Goal: Find specific page/section: Find specific page/section

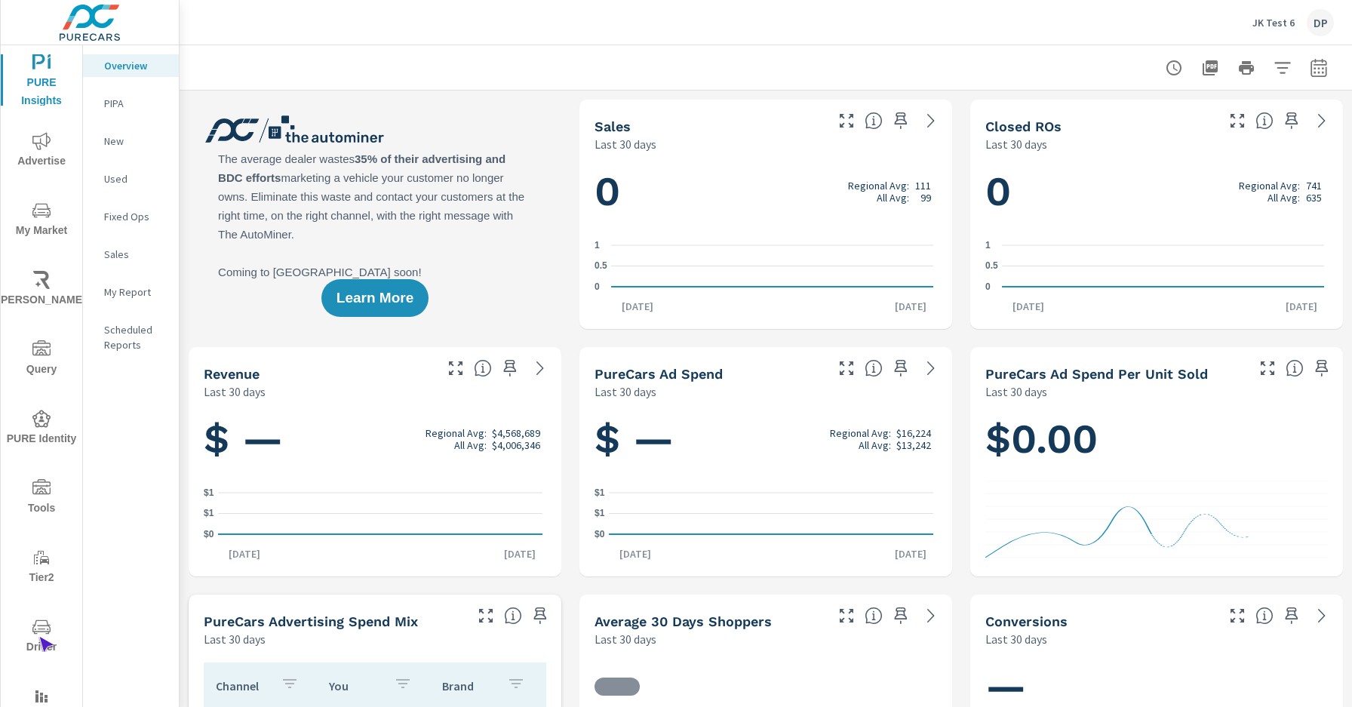
click at [38, 637] on span "Driver" at bounding box center [41, 637] width 72 height 38
